Goal: Information Seeking & Learning: Check status

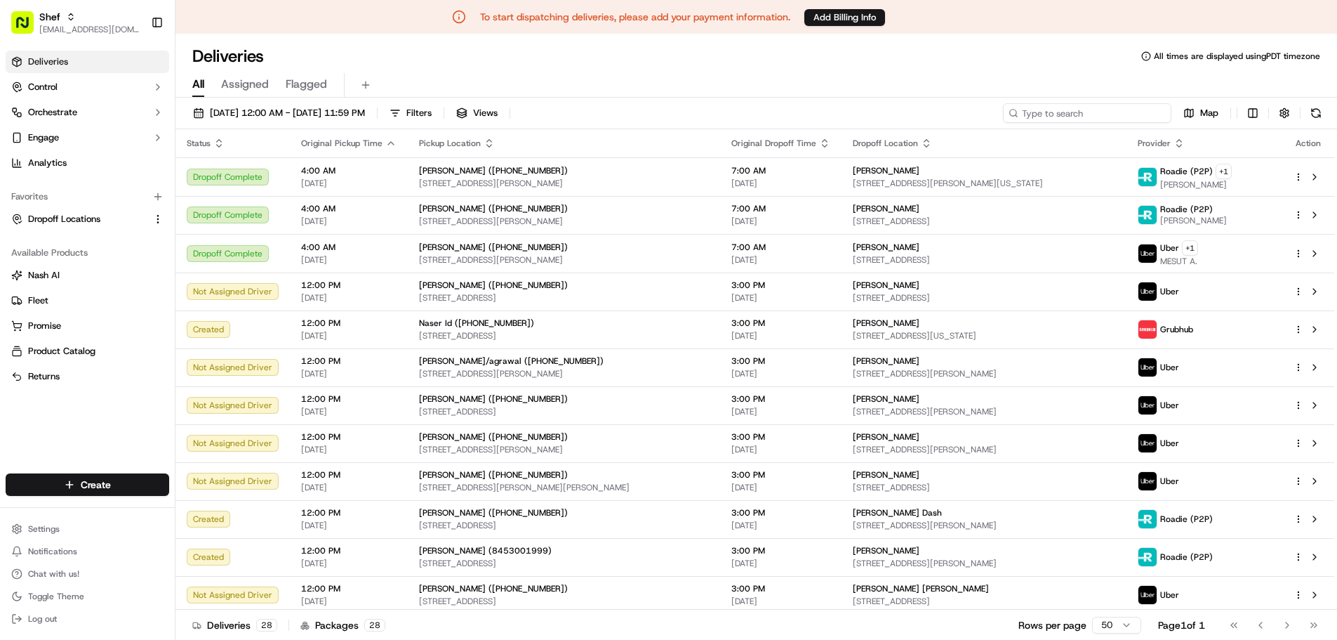
click at [1093, 113] on input at bounding box center [1087, 113] width 168 height 20
paste input "fLDwnR9WLfY"
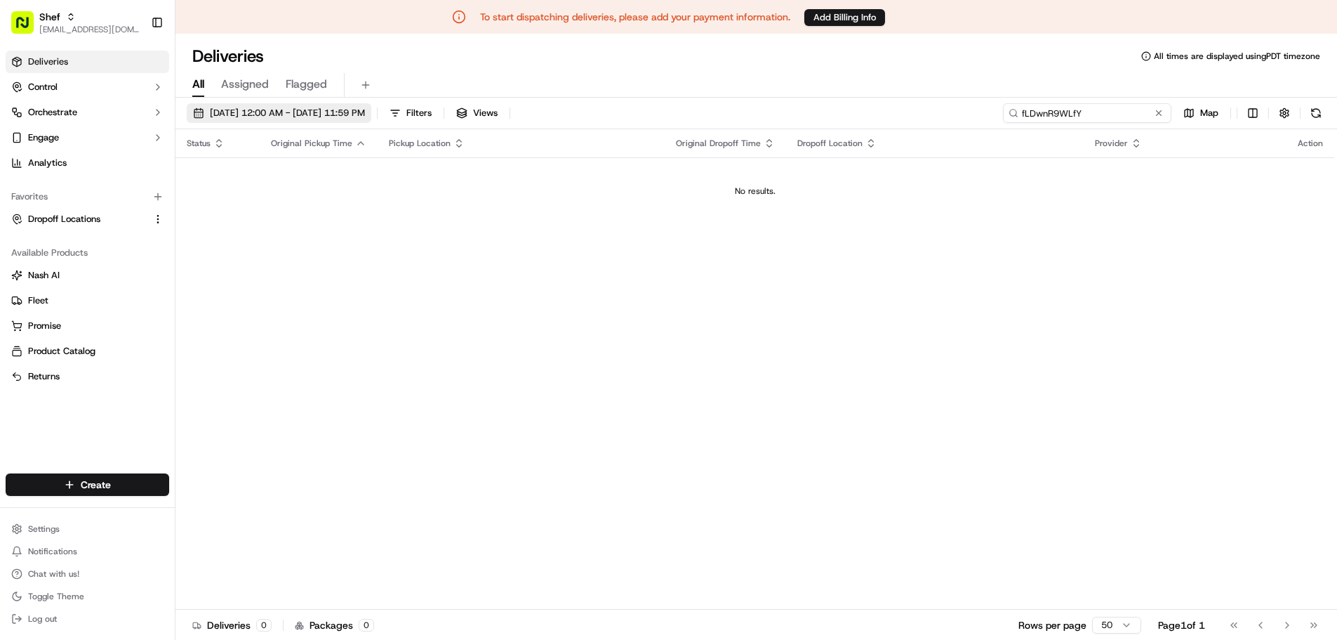
type input "fLDwnR9WLfY"
click at [320, 118] on span "09/18/2025 12:00 AM - 09/18/2025 11:59 PM" at bounding box center [287, 113] width 155 height 13
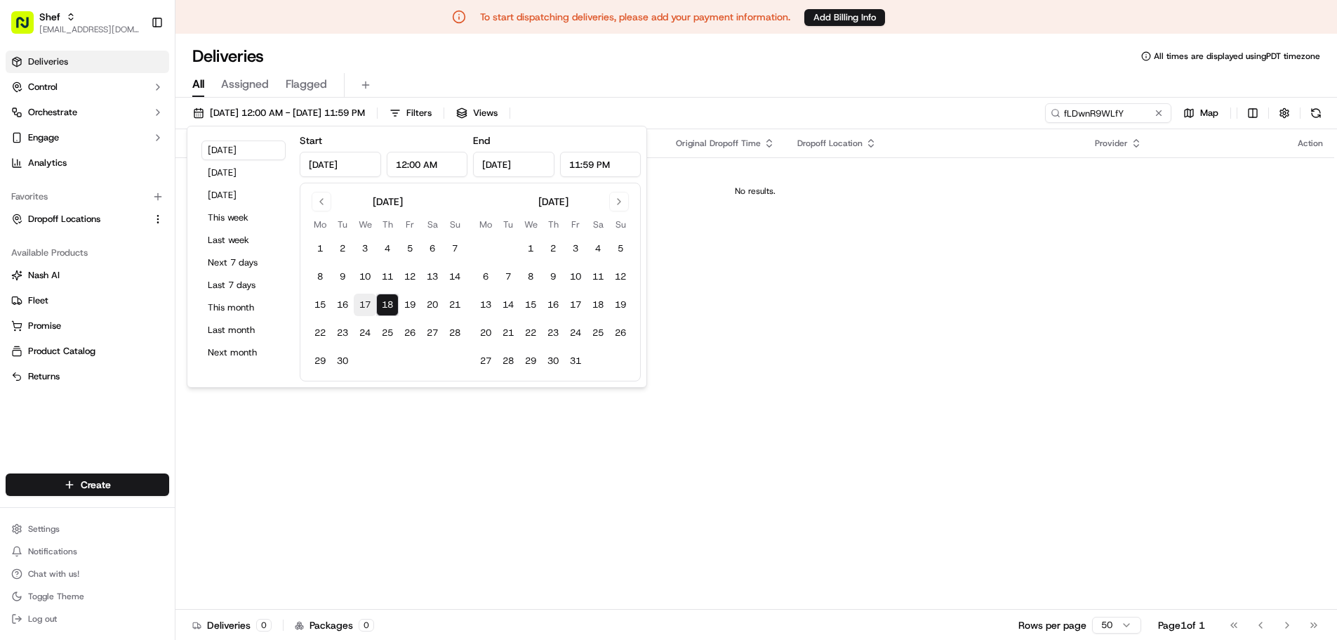
click at [368, 300] on button "17" at bounding box center [365, 304] width 22 height 22
type input "Sep 17, 2025"
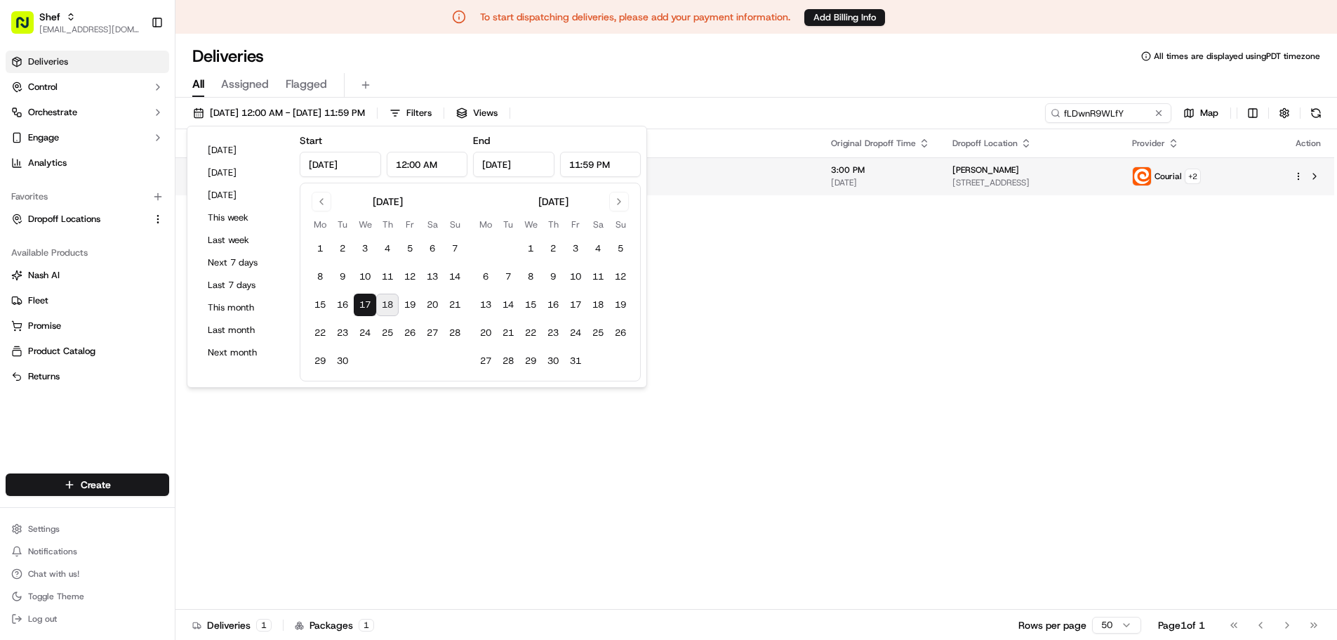
click at [953, 176] on div "Raj K 240 Devonshire St Unit 4706, Boston, MA 02110, USA" at bounding box center [1031, 176] width 157 height 24
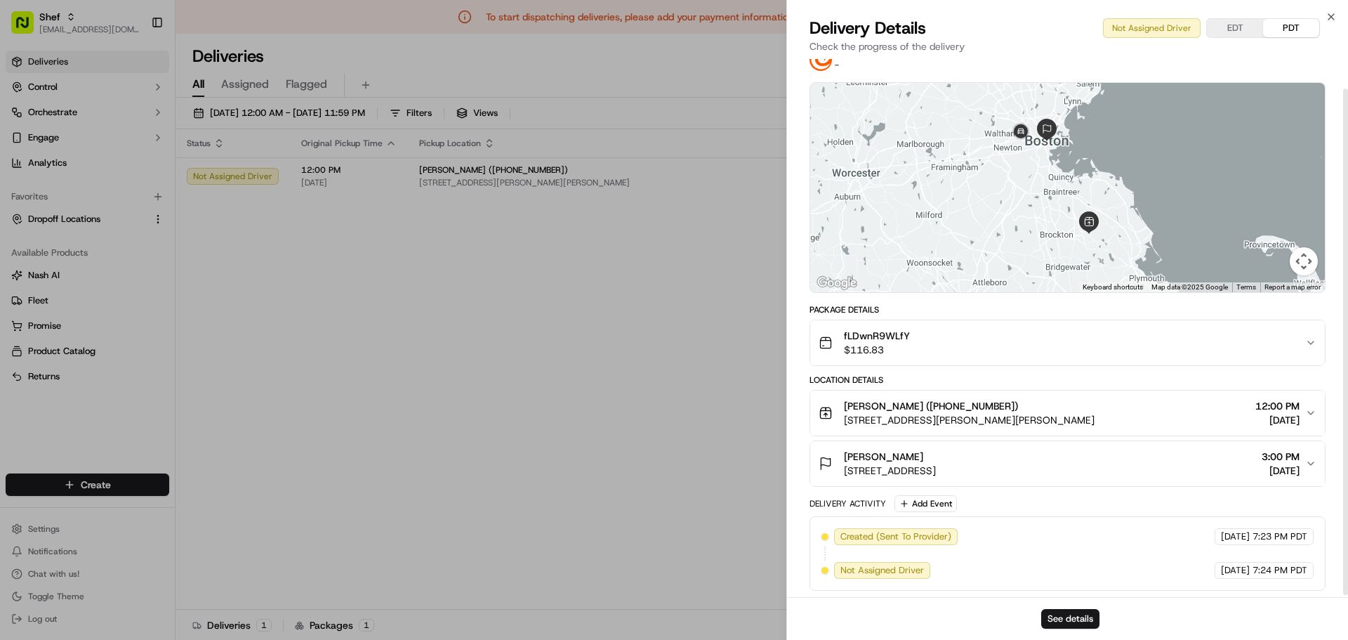
scroll to position [34, 0]
click at [1077, 623] on button "See details" at bounding box center [1070, 619] width 58 height 20
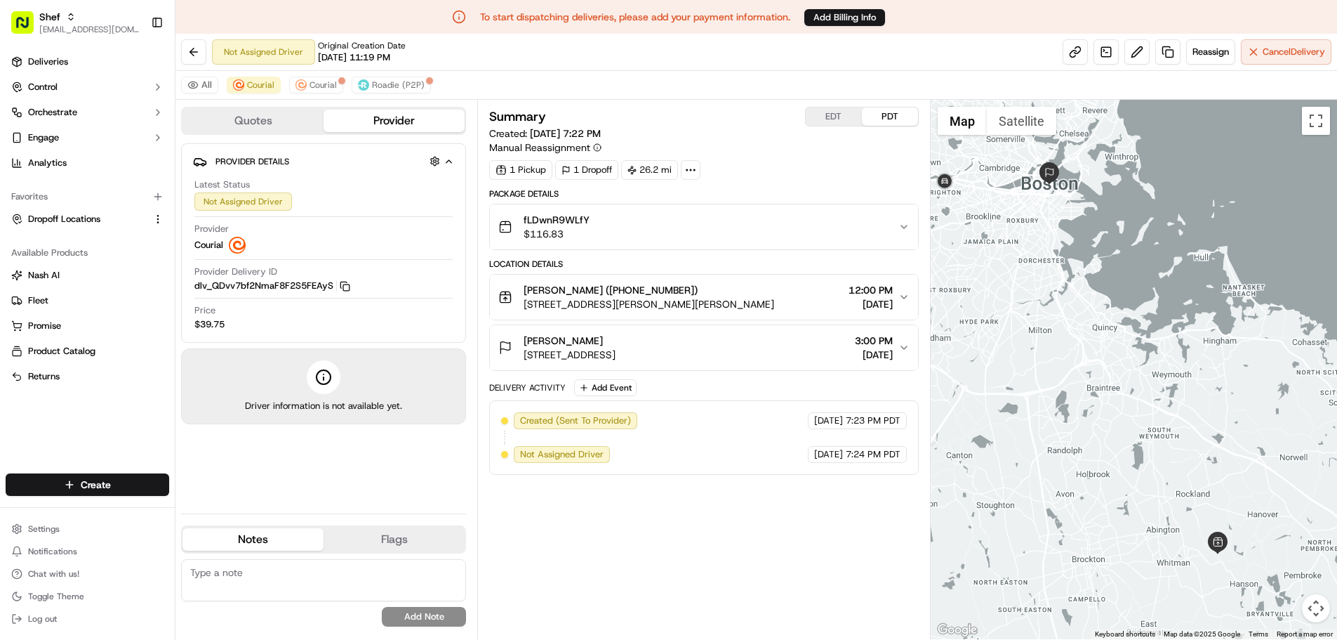
click at [734, 233] on div "fLDwnR9WLfY $116.83" at bounding box center [697, 227] width 399 height 28
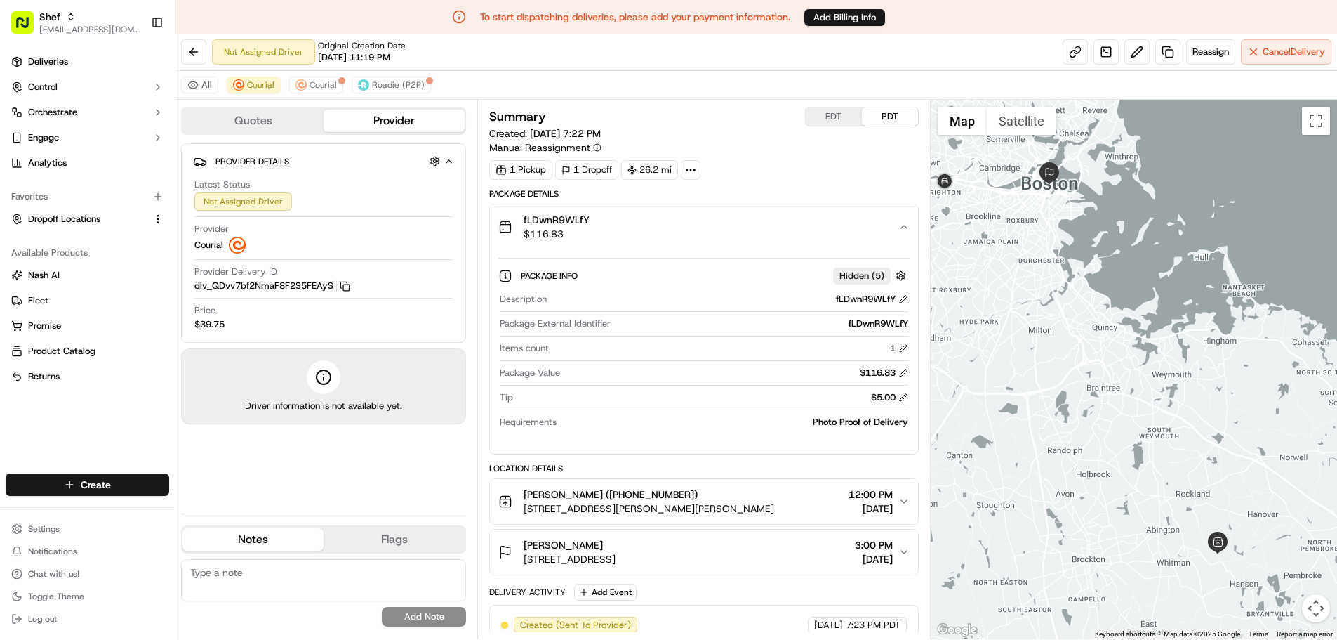
click at [883, 333] on div "Package External Identifier fLDwnR9WLfY" at bounding box center [704, 326] width 408 height 19
click at [873, 323] on div "fLDwnR9WLfY" at bounding box center [761, 323] width 291 height 13
copy div "fLDwnR9WLfY"
